Goal: Information Seeking & Learning: Learn about a topic

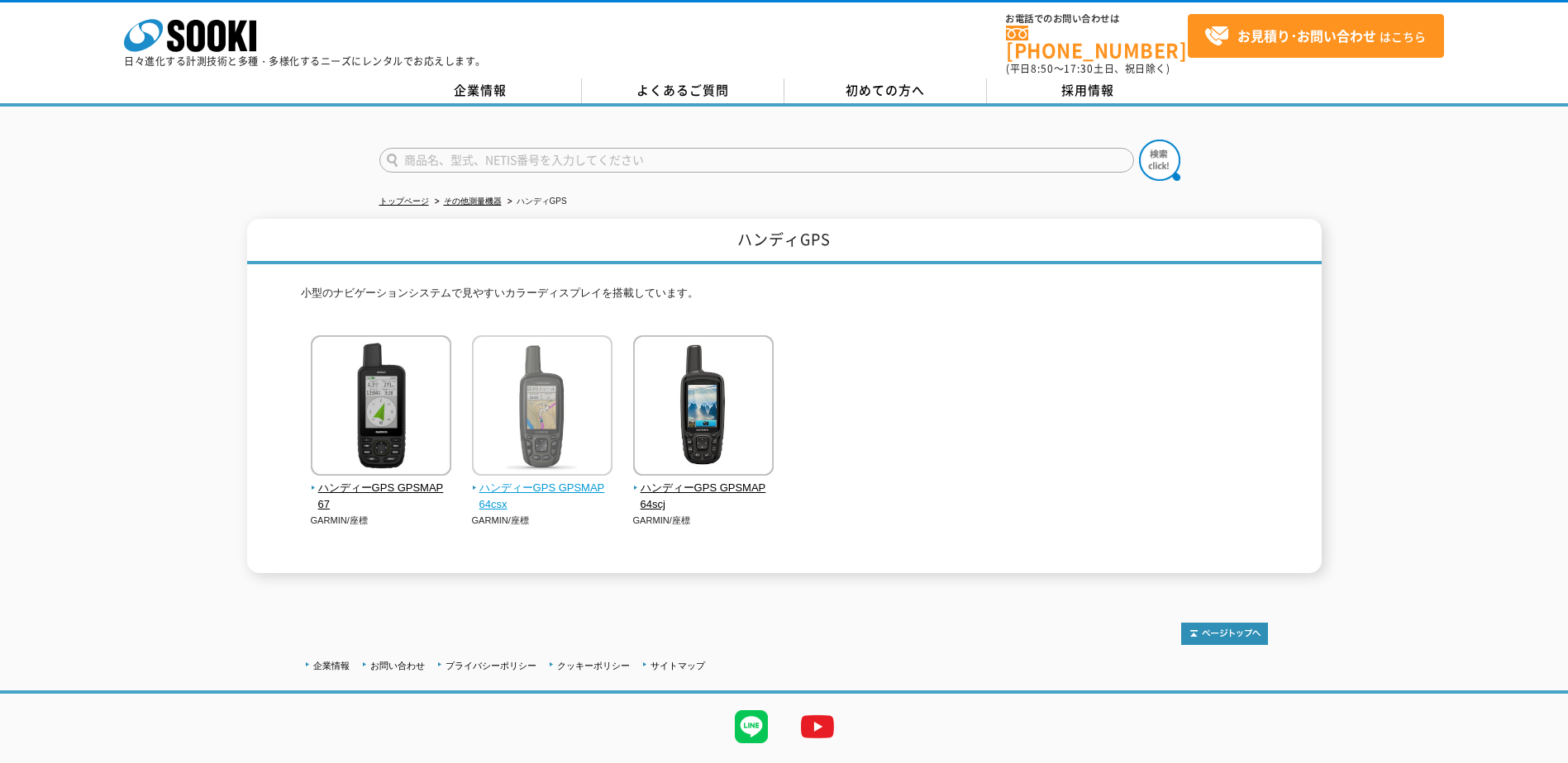
click at [536, 441] on img at bounding box center [541, 407] width 141 height 144
click at [545, 392] on img at bounding box center [541, 407] width 141 height 144
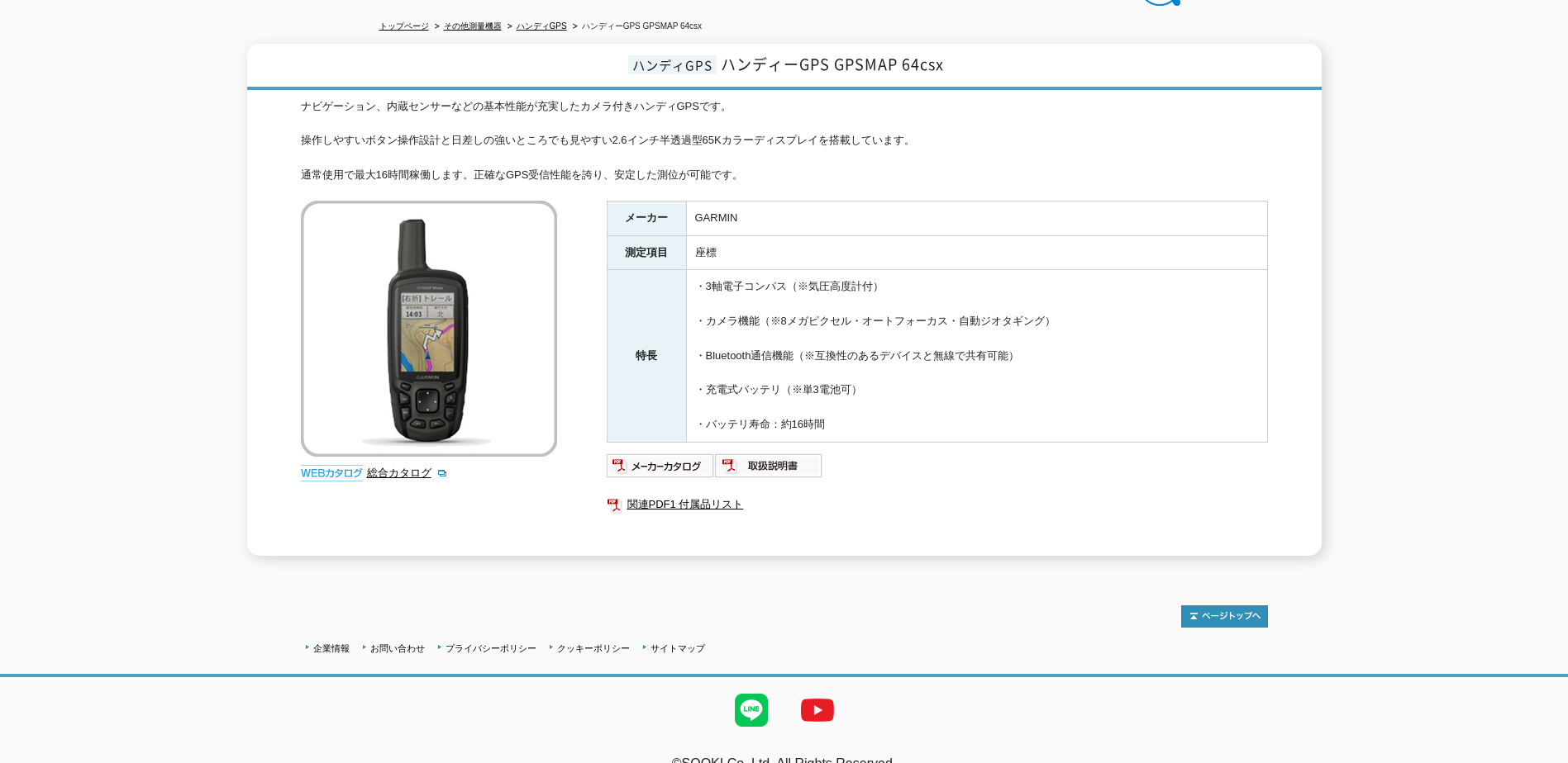
scroll to position [192, 0]
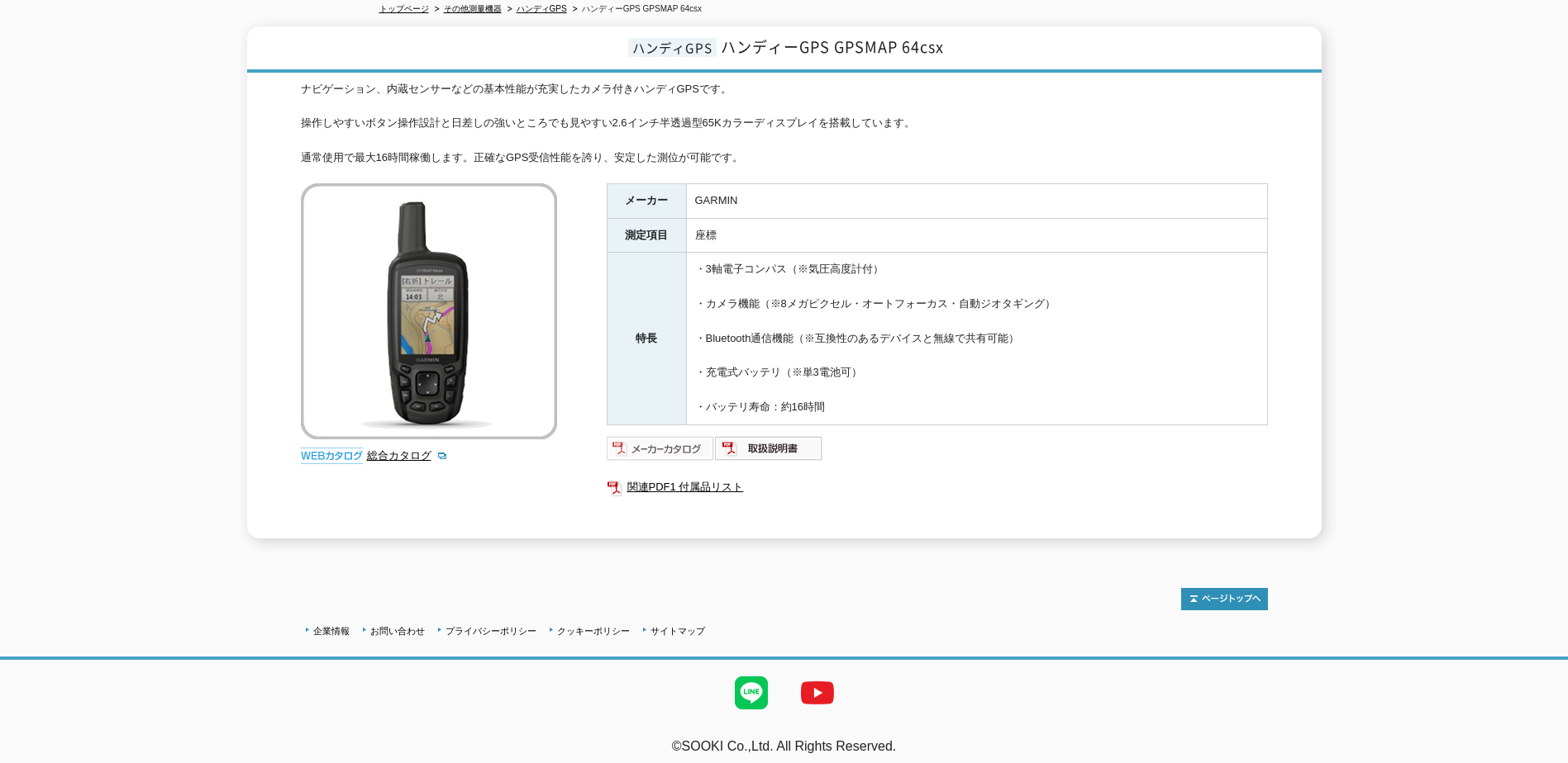
click at [665, 442] on img at bounding box center [660, 448] width 108 height 27
